Goal: Task Accomplishment & Management: Manage account settings

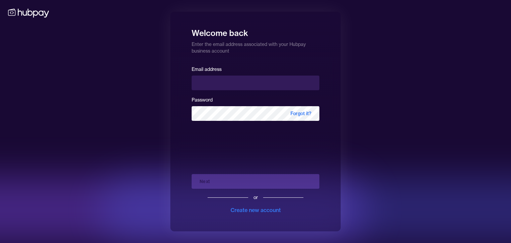
type input "**********"
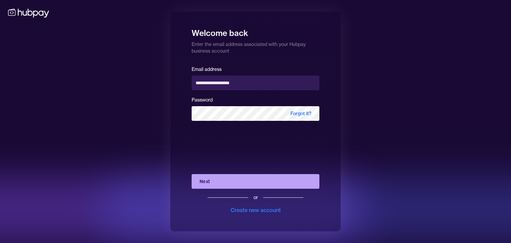
click at [228, 181] on button "Next" at bounding box center [256, 181] width 128 height 15
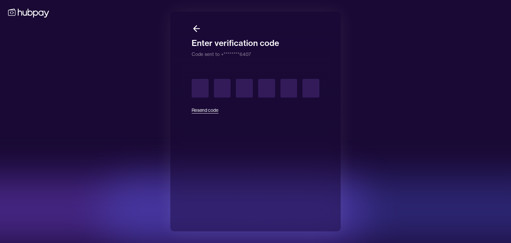
type input "*"
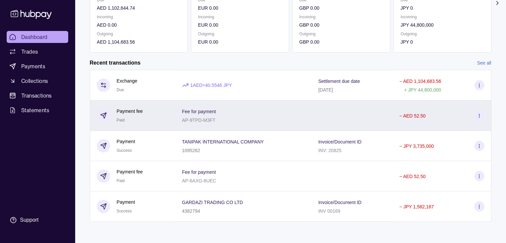
scroll to position [112, 0]
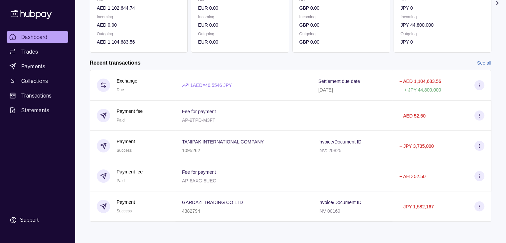
click at [478, 61] on link "See all" at bounding box center [484, 62] width 14 height 7
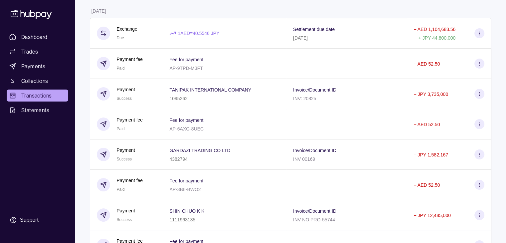
scroll to position [71, 0]
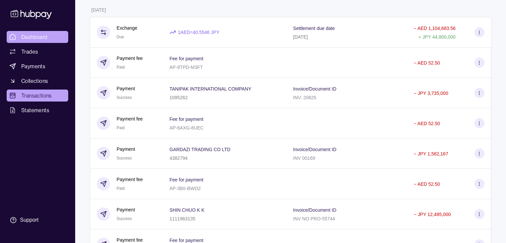
click at [37, 37] on span "Dashboard" at bounding box center [34, 37] width 26 height 8
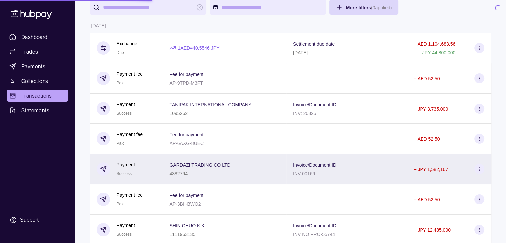
scroll to position [11, 0]
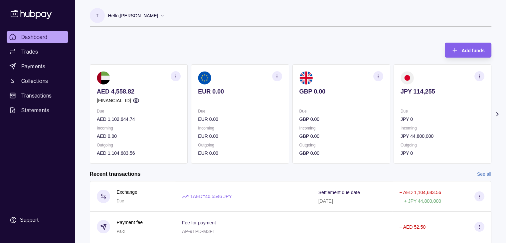
click at [160, 14] on icon at bounding box center [162, 15] width 5 height 5
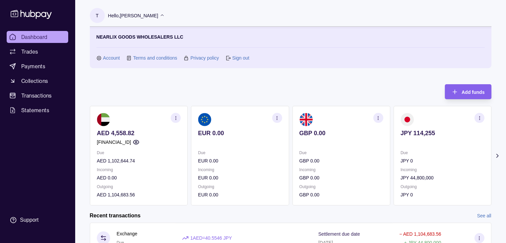
click at [232, 59] on link "Sign out" at bounding box center [240, 57] width 17 height 7
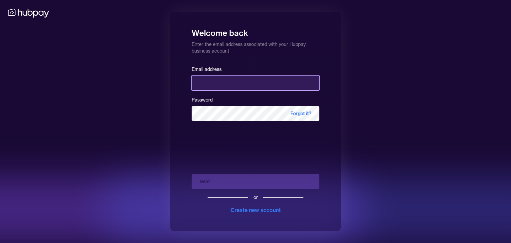
click at [231, 82] on input "email" at bounding box center [256, 82] width 128 height 15
